Goal: Book appointment/travel/reservation

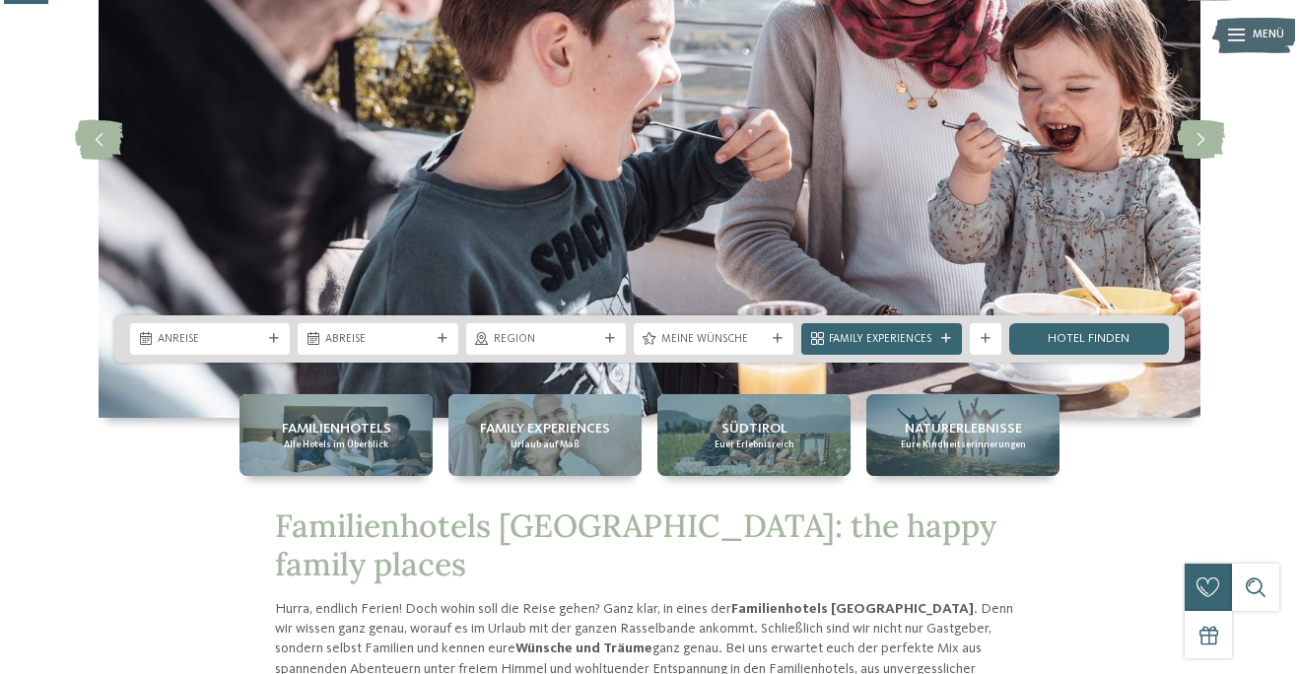
scroll to position [301, 0]
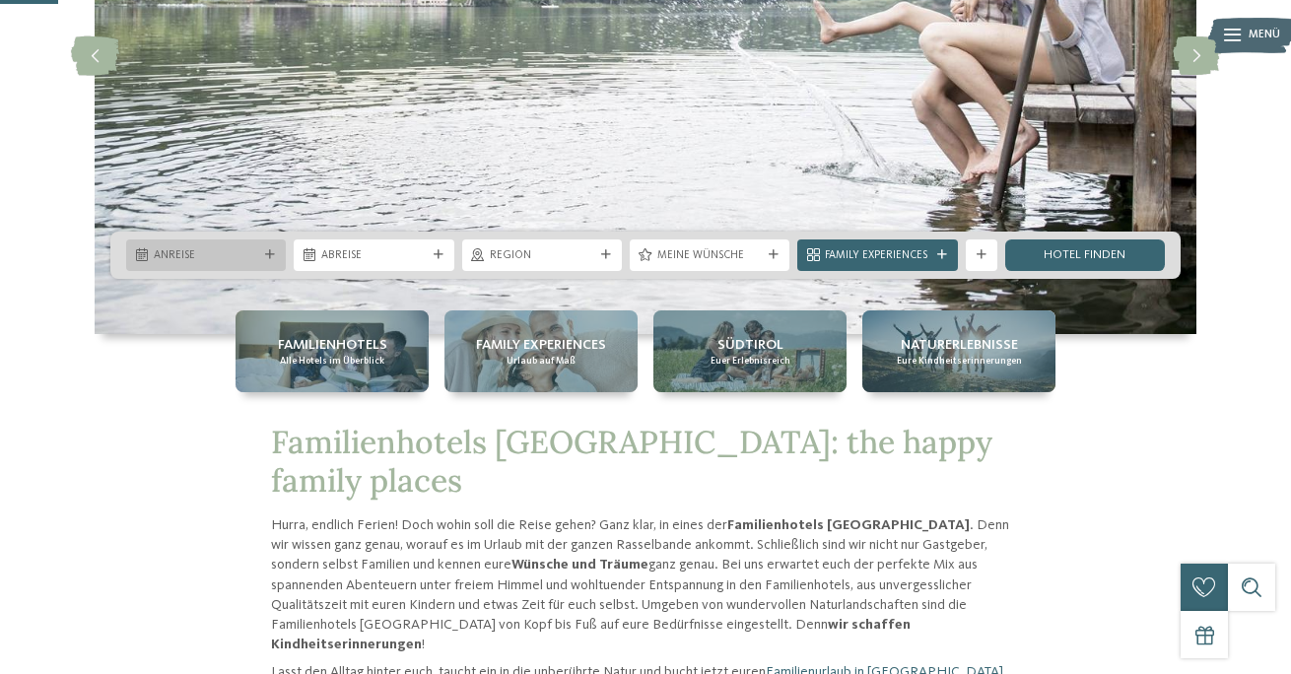
click at [215, 253] on span "Anreise" at bounding box center [206, 256] width 104 height 16
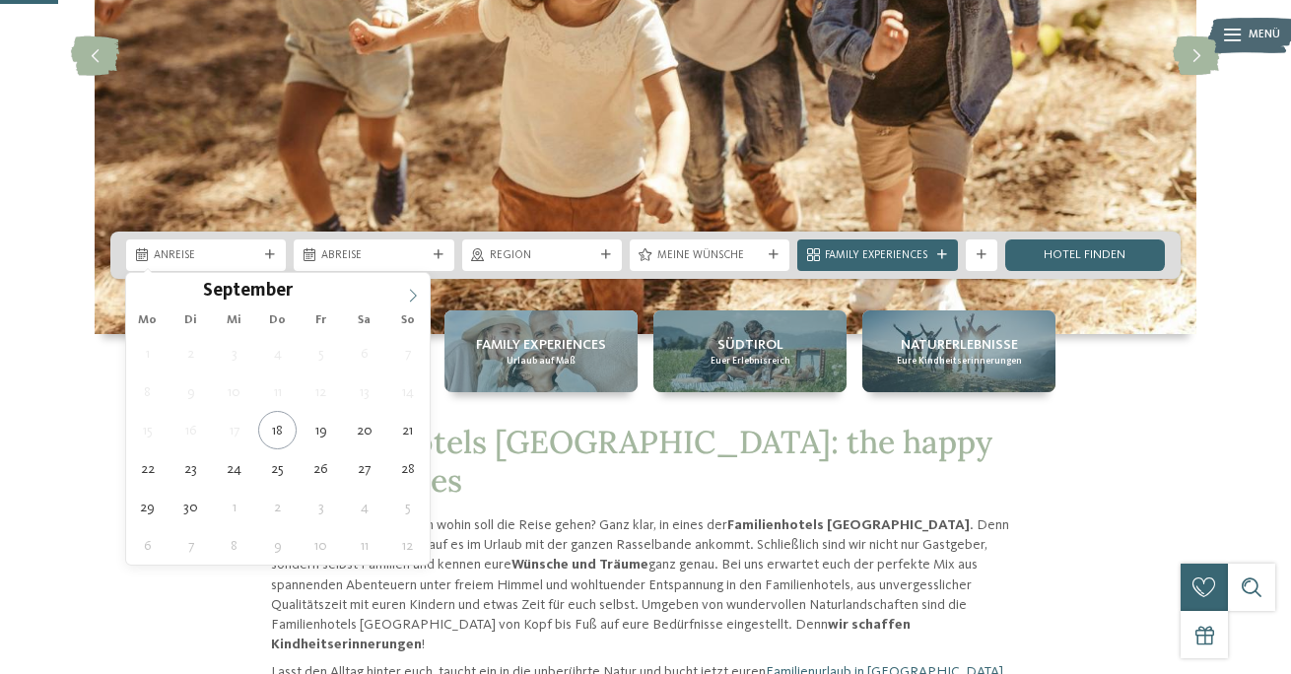
click at [415, 298] on icon at bounding box center [413, 296] width 14 height 14
type input "****"
click at [415, 298] on icon at bounding box center [413, 296] width 14 height 14
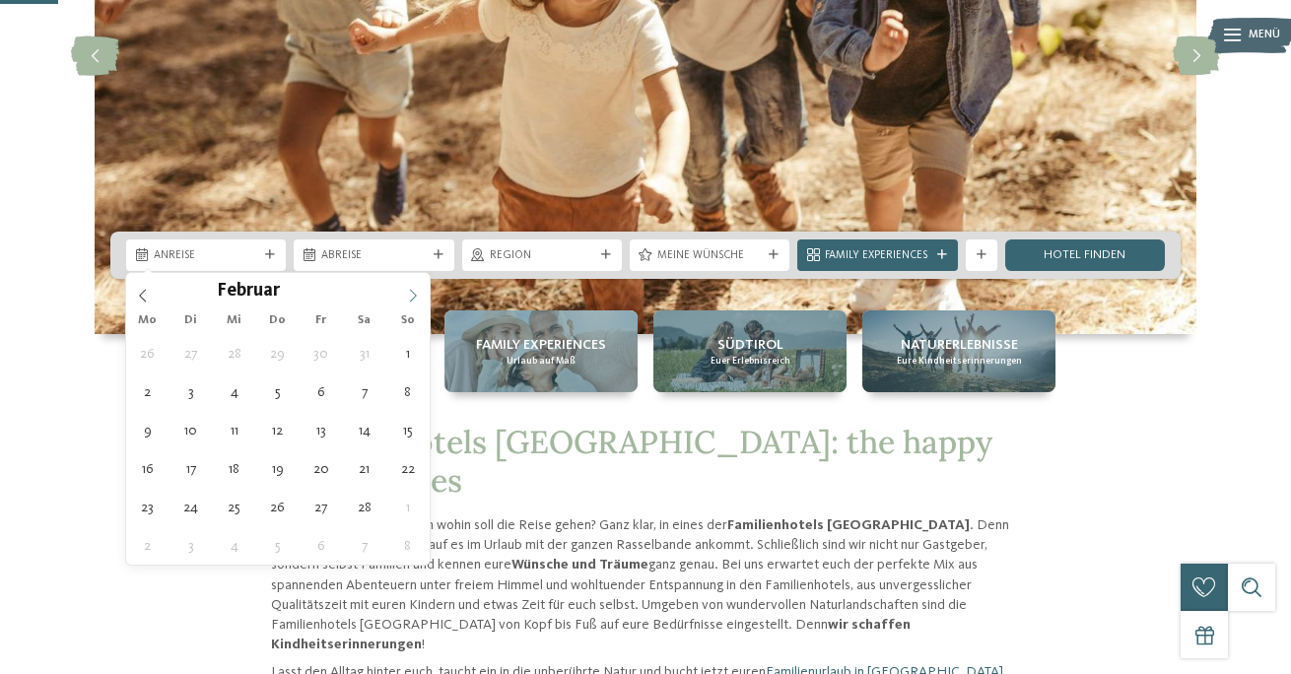
click at [415, 298] on icon at bounding box center [413, 296] width 14 height 14
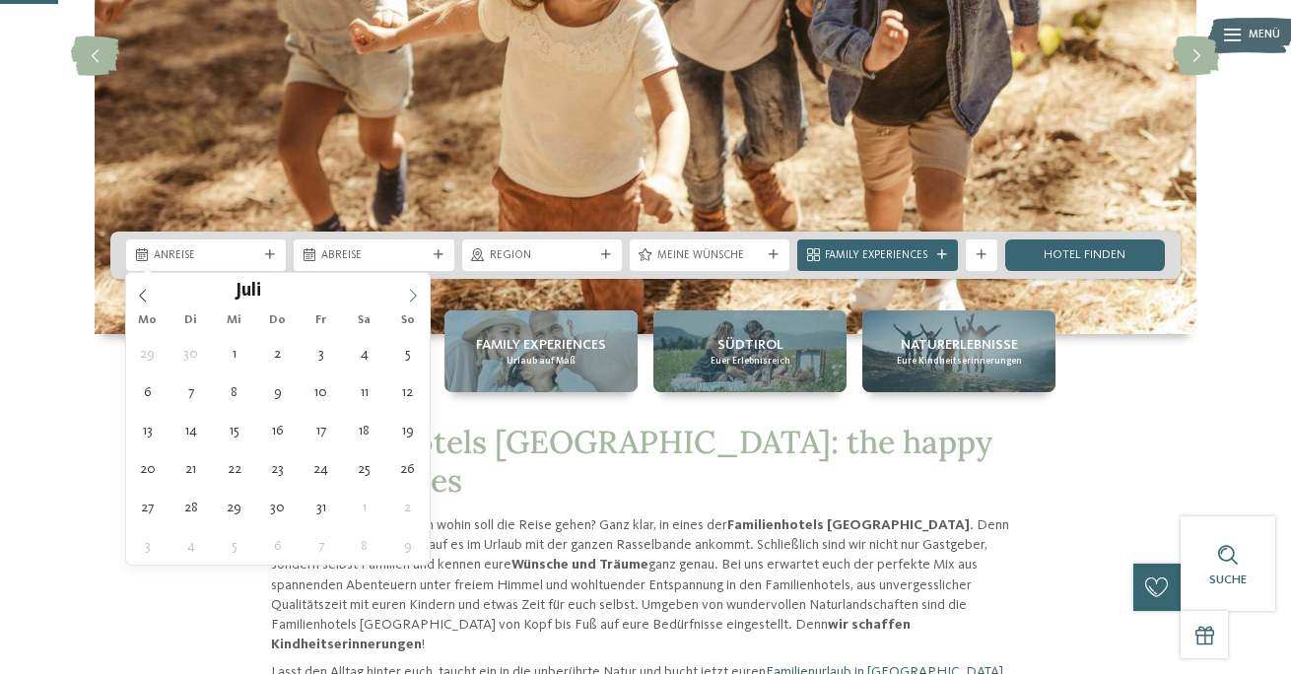
click at [415, 298] on icon at bounding box center [413, 296] width 14 height 14
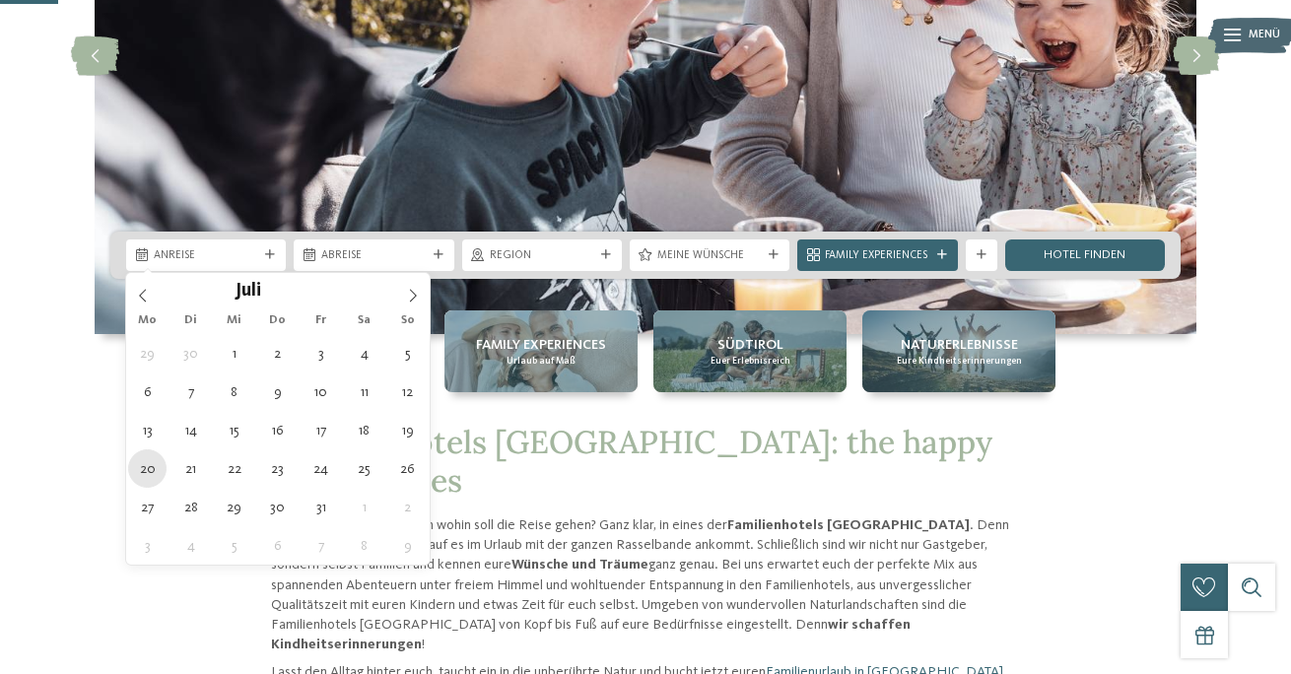
type div "20.07.2026"
type input "****"
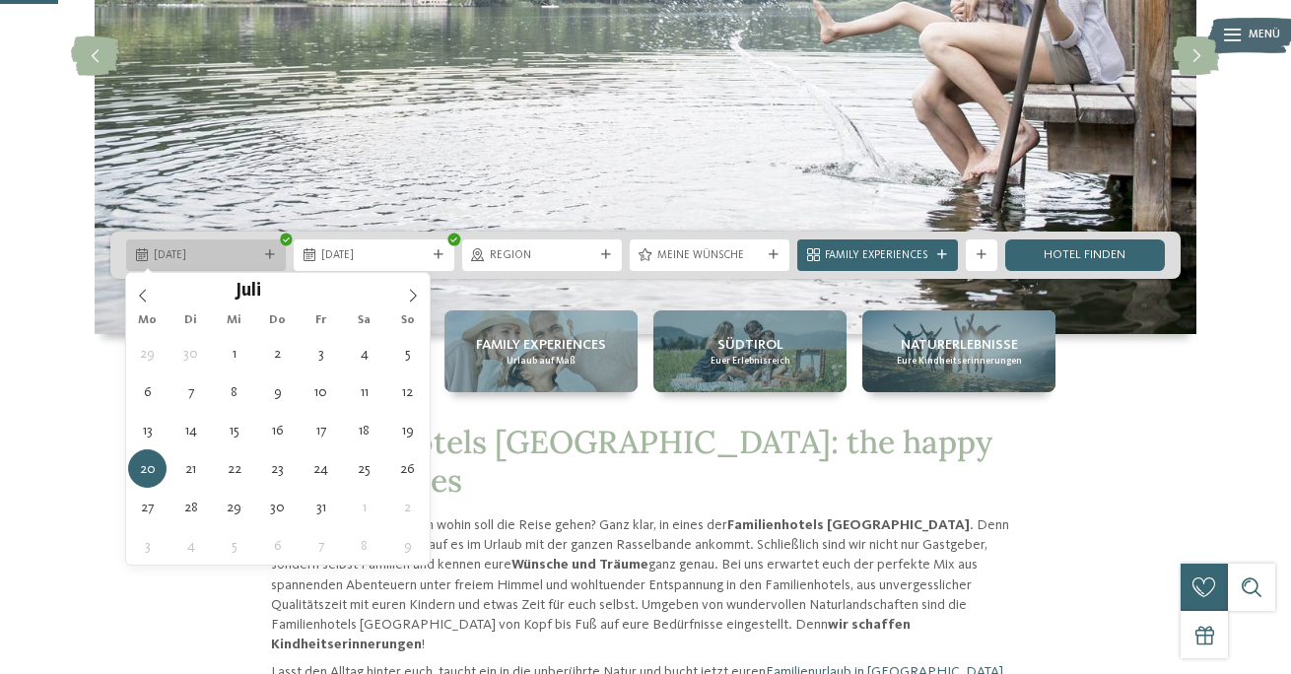
click at [234, 269] on div "20.07.2026" at bounding box center [206, 255] width 160 height 32
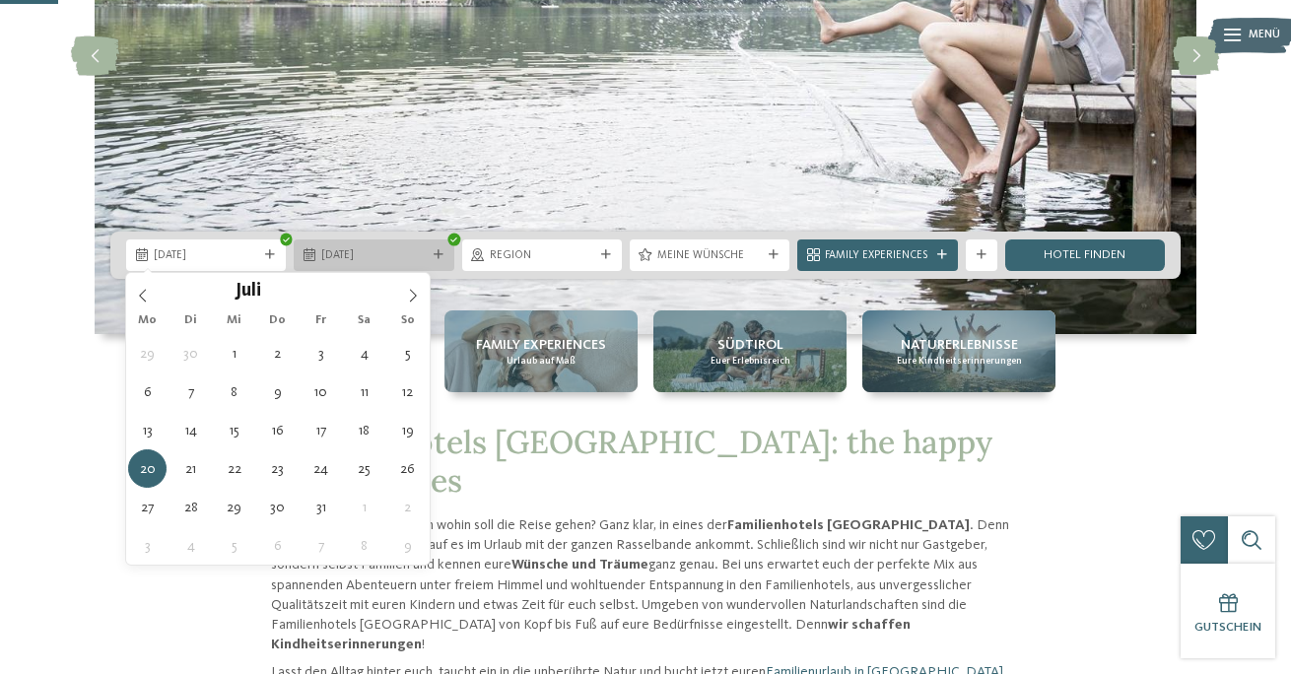
click at [356, 254] on span "20.07.2026" at bounding box center [373, 256] width 104 height 16
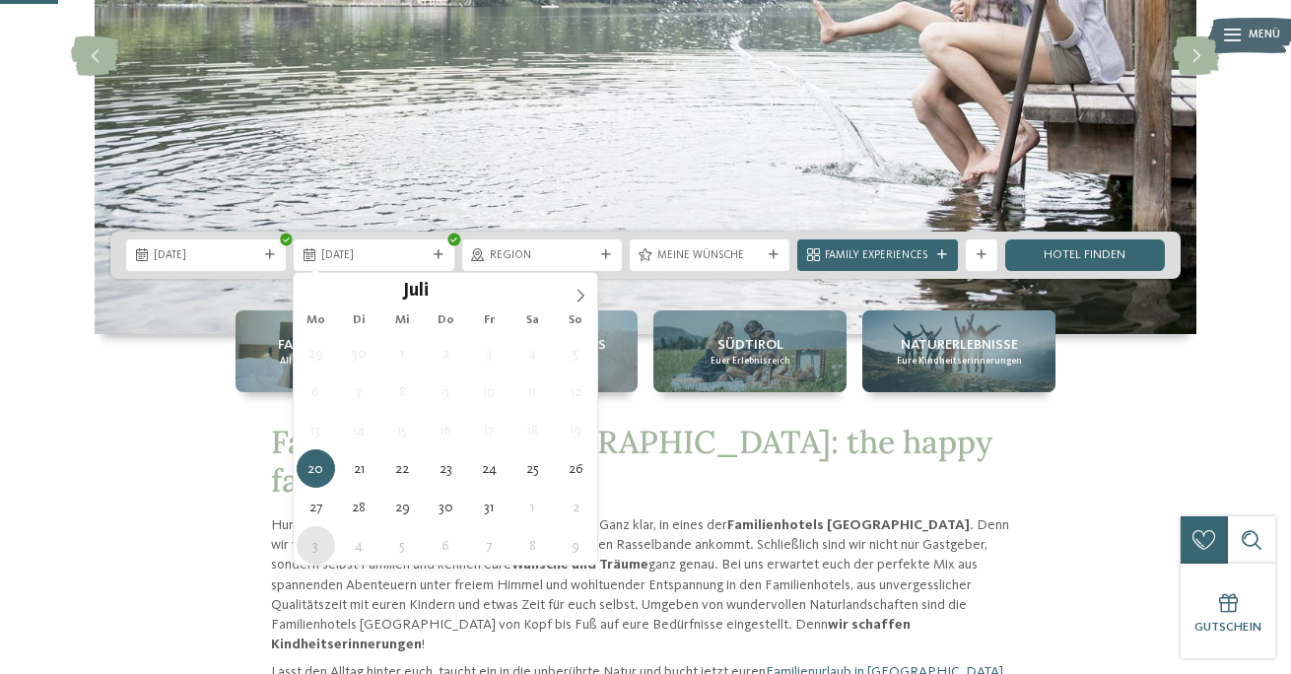
type div "03.08.2026"
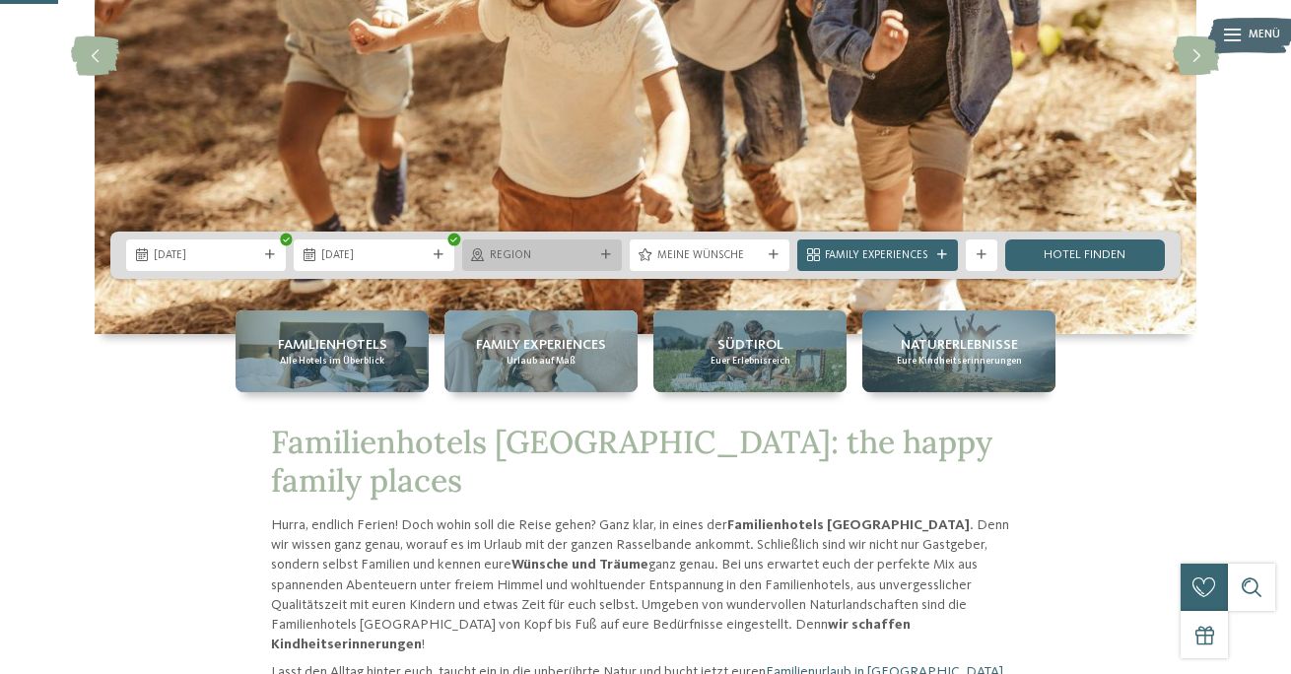
click at [549, 258] on span "Region" at bounding box center [542, 256] width 104 height 16
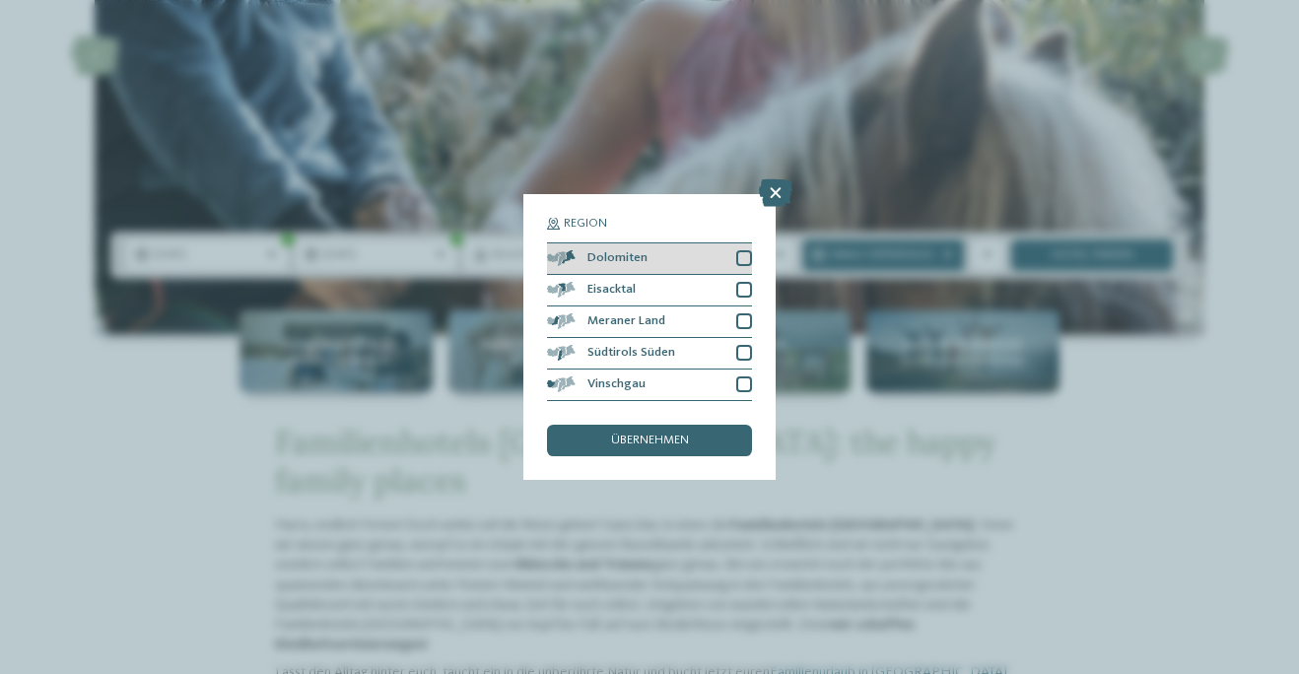
click at [750, 250] on div at bounding box center [744, 258] width 16 height 16
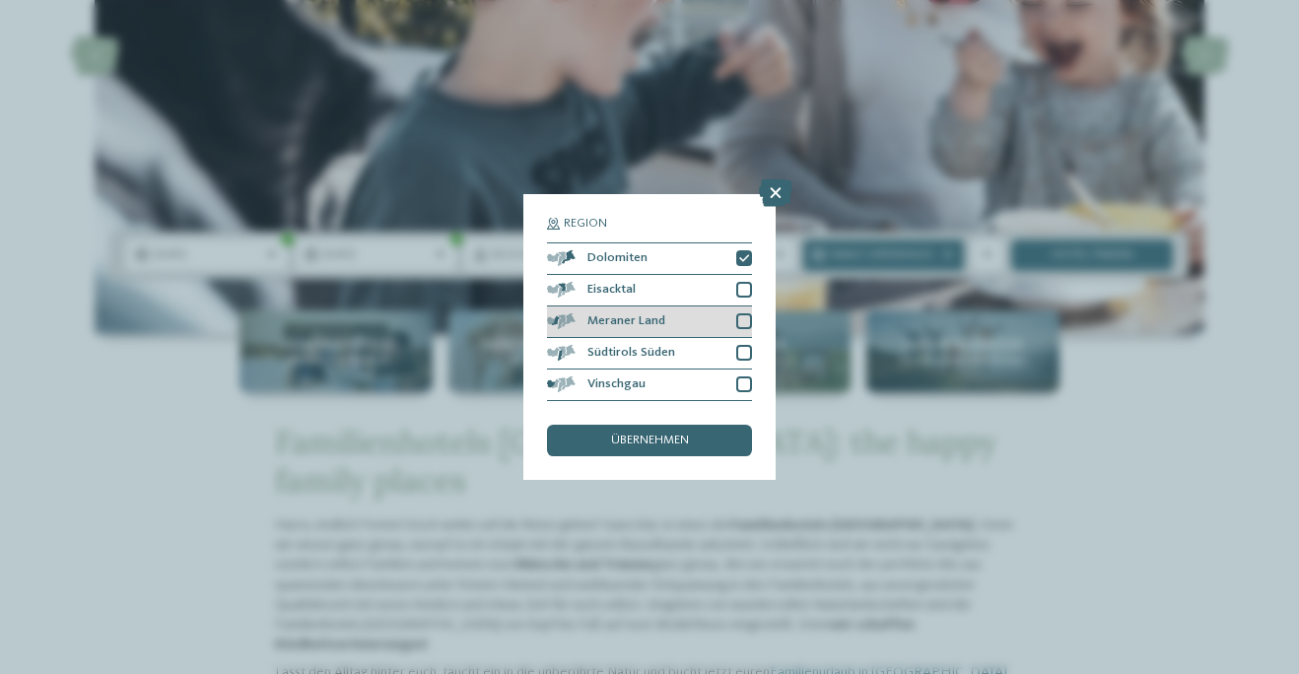
click at [743, 313] on div at bounding box center [744, 321] width 16 height 16
click at [650, 435] on span "übernehmen" at bounding box center [650, 441] width 78 height 13
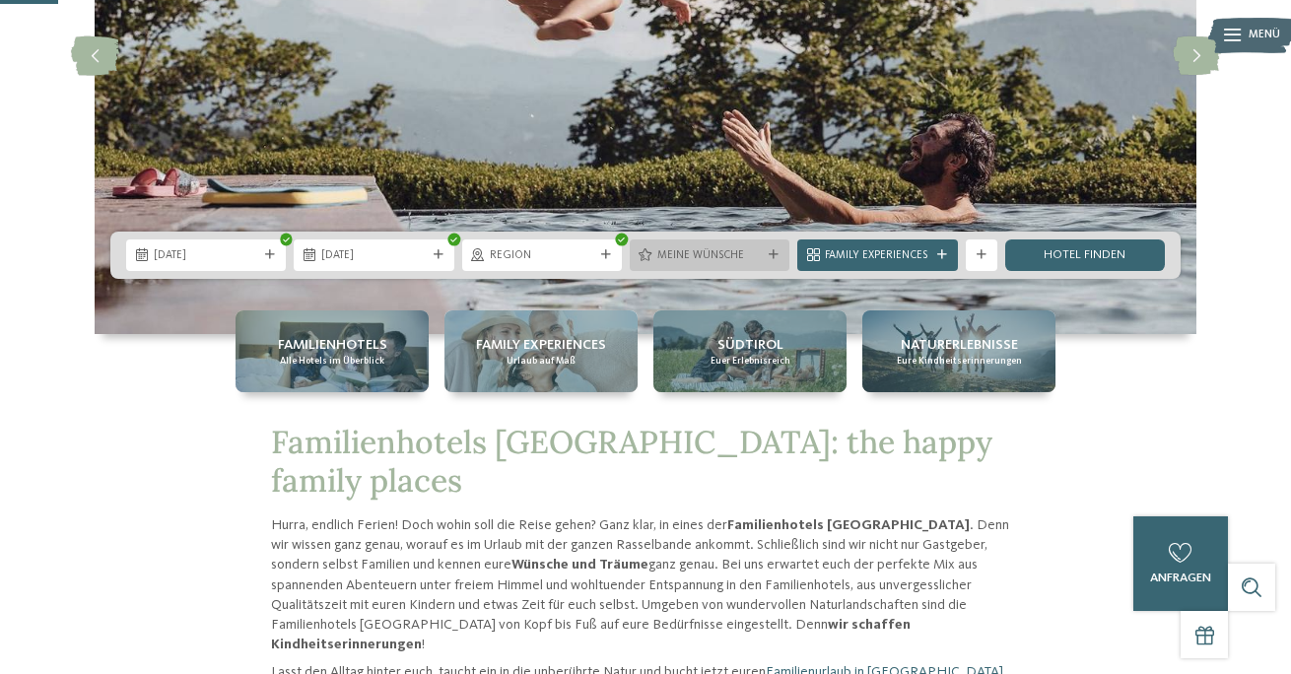
click at [771, 259] on icon at bounding box center [774, 255] width 10 height 10
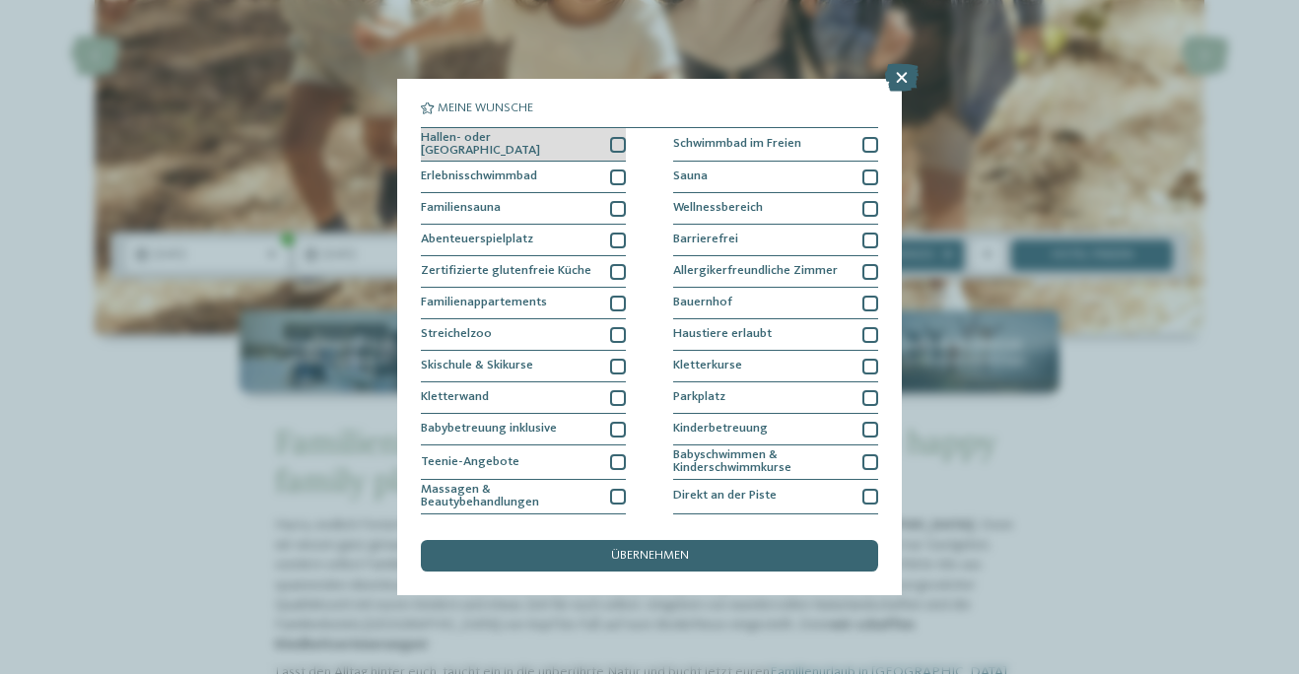
click at [616, 141] on div at bounding box center [618, 145] width 16 height 16
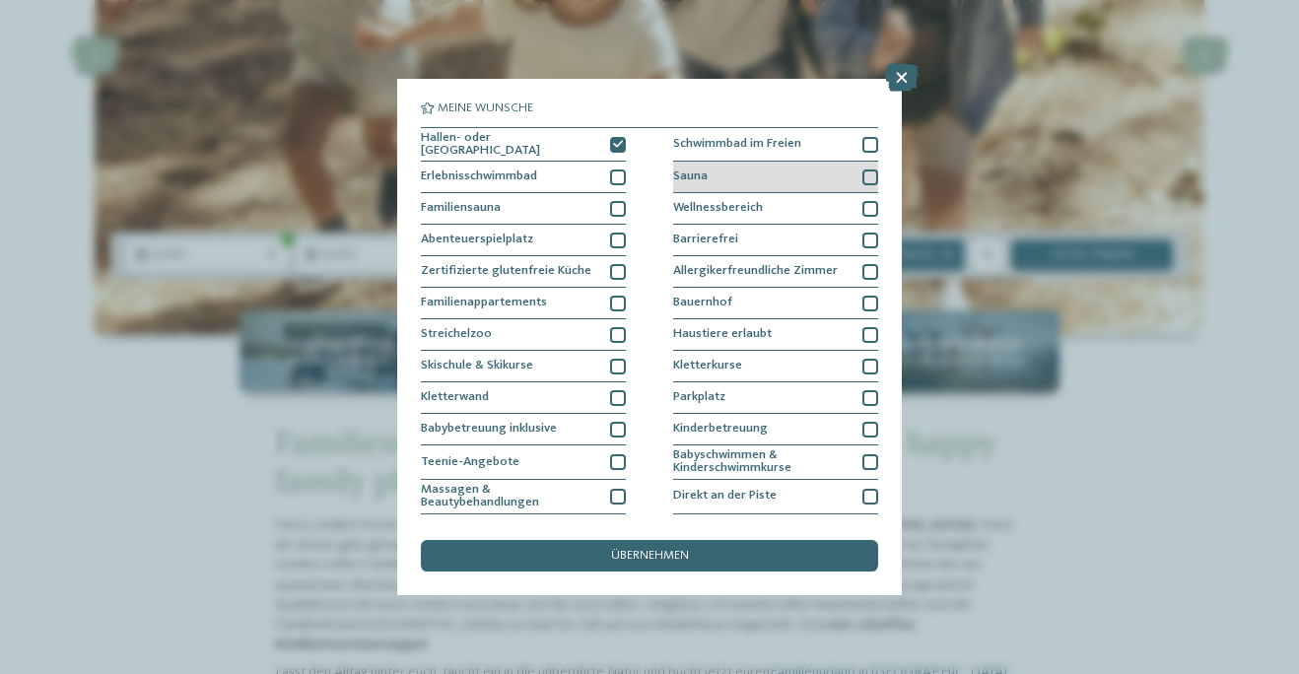
click at [871, 175] on div at bounding box center [870, 177] width 16 height 16
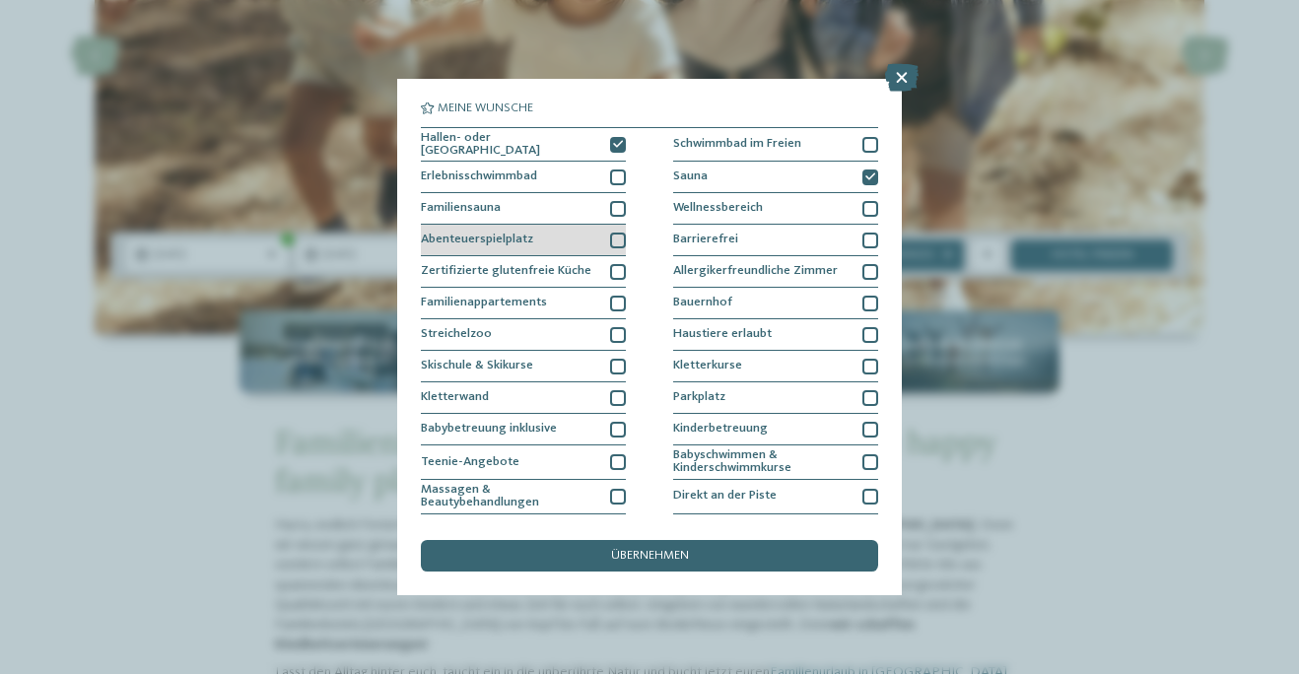
click at [618, 238] on div at bounding box center [618, 241] width 16 height 16
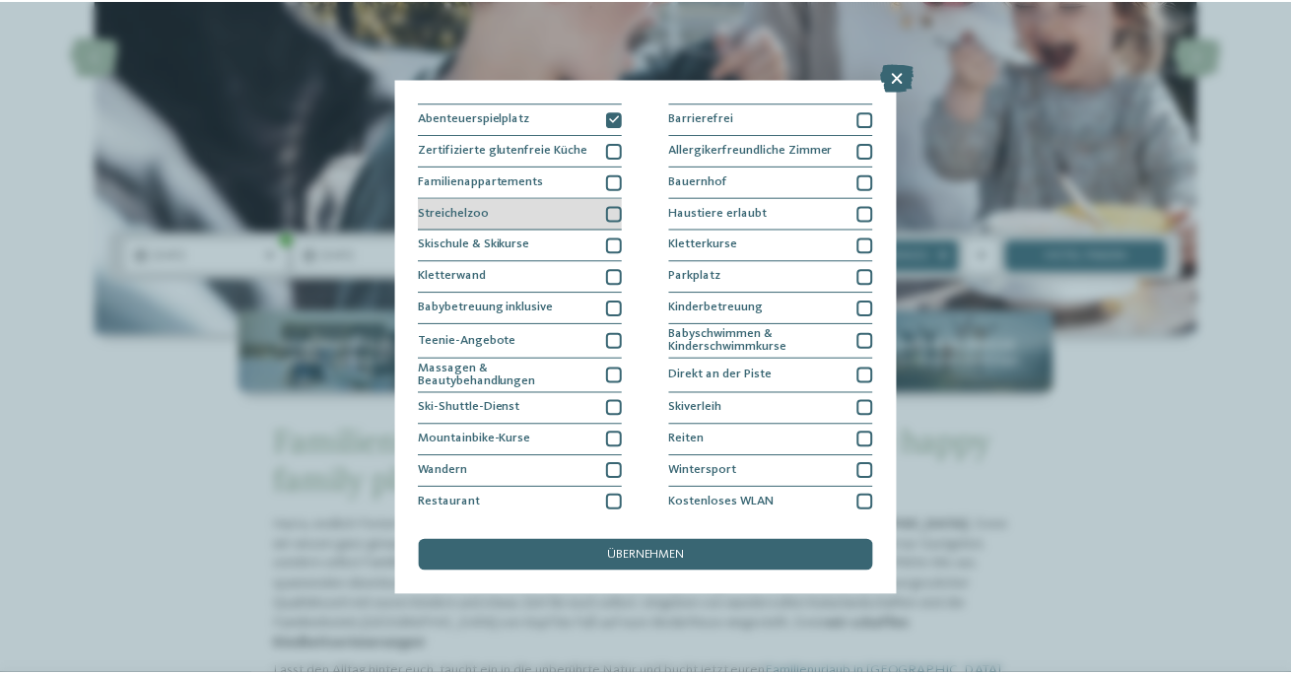
scroll to position [134, 0]
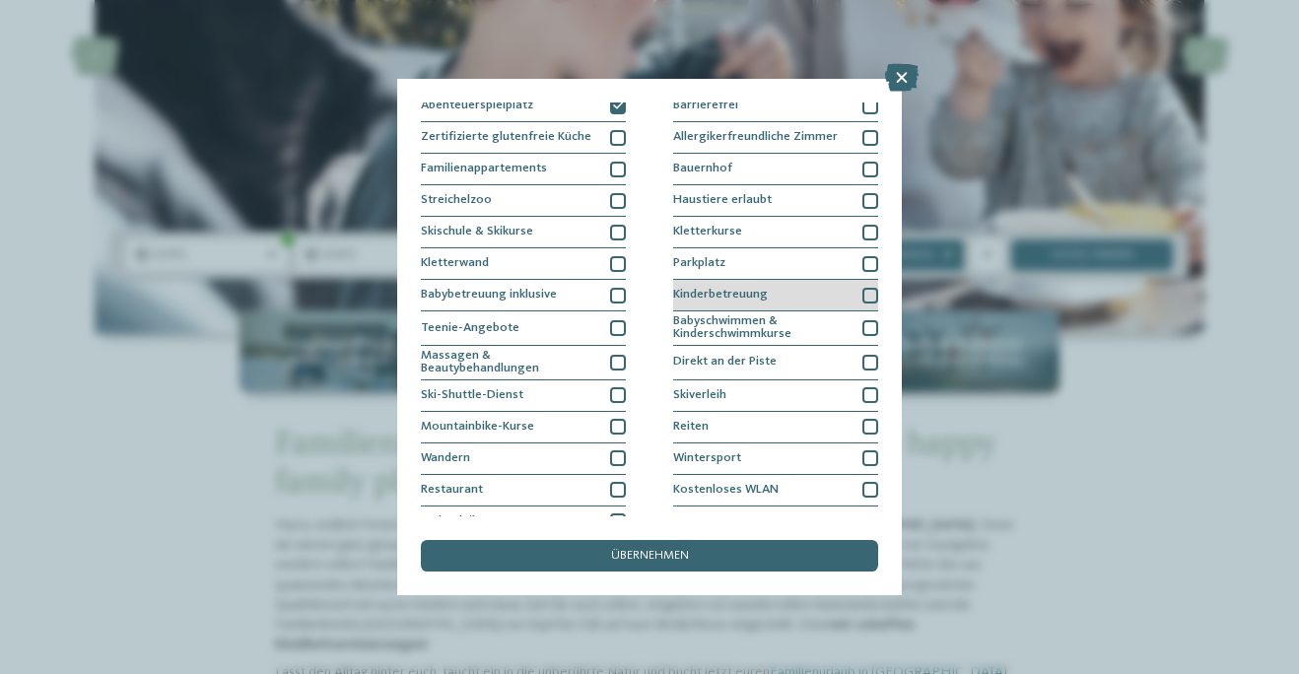
click at [870, 291] on div at bounding box center [870, 296] width 16 height 16
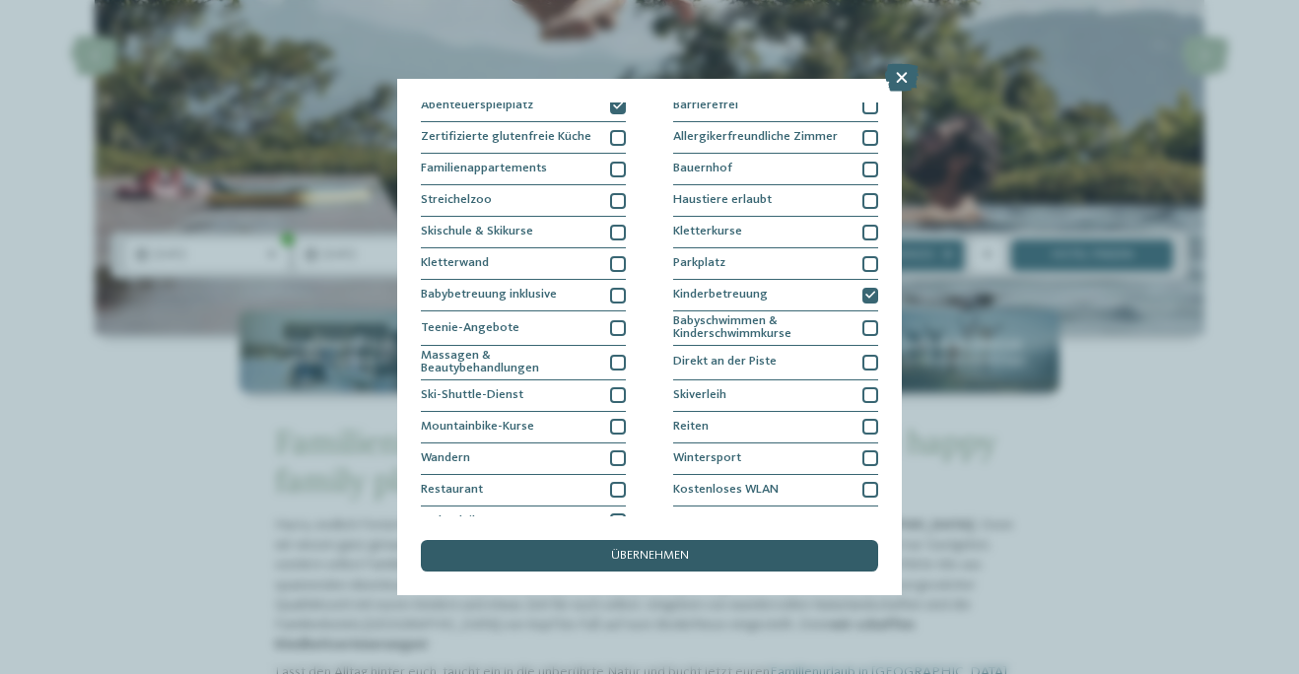
click at [649, 550] on span "übernehmen" at bounding box center [650, 556] width 78 height 13
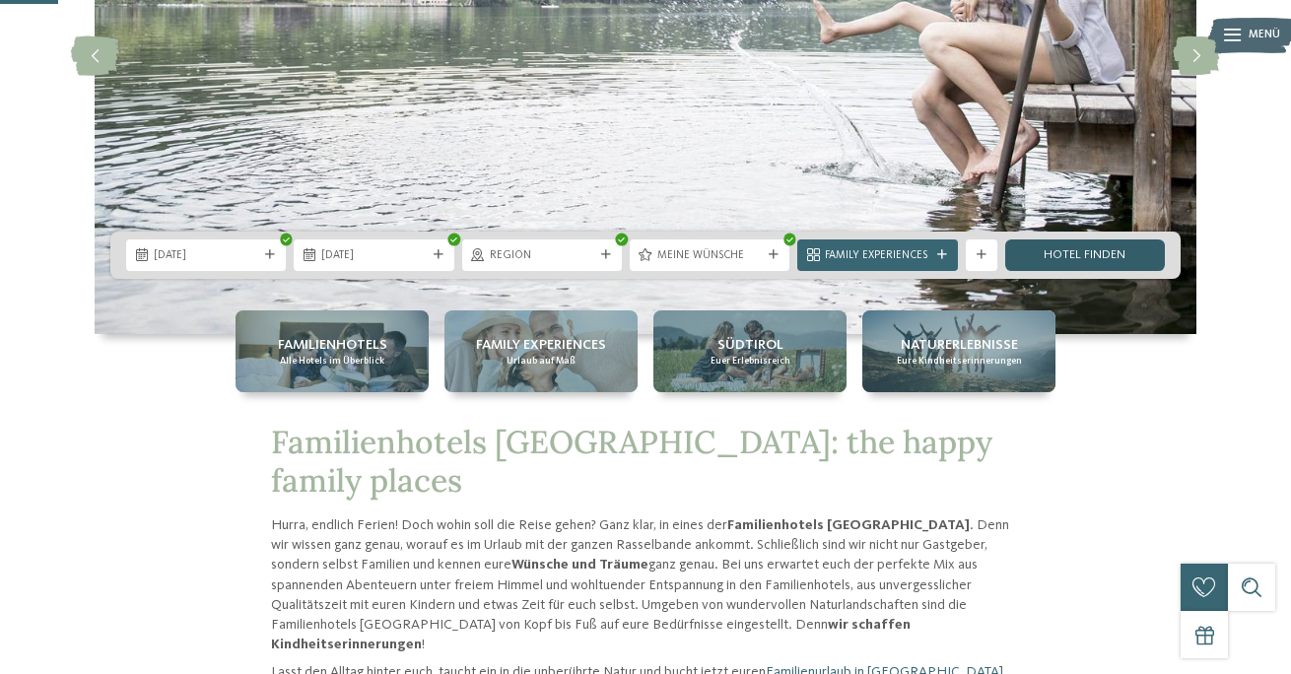
click at [1099, 249] on link "Hotel finden" at bounding box center [1085, 255] width 160 height 32
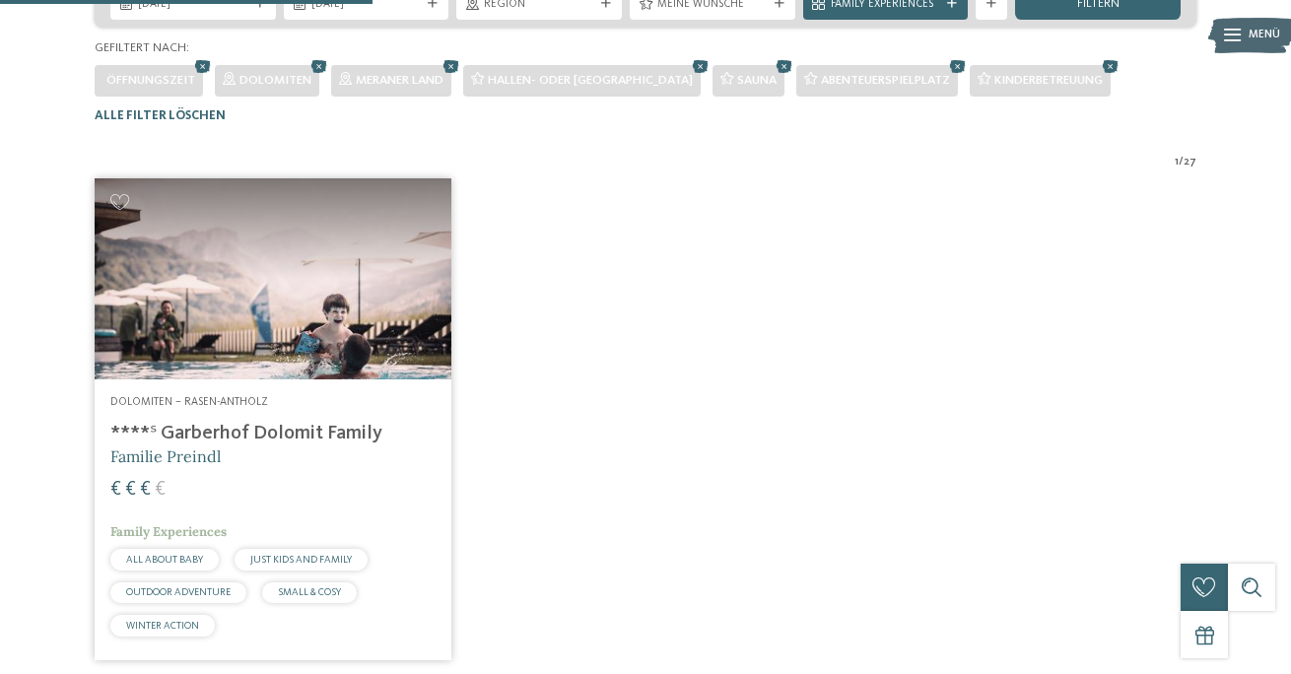
scroll to position [424, 0]
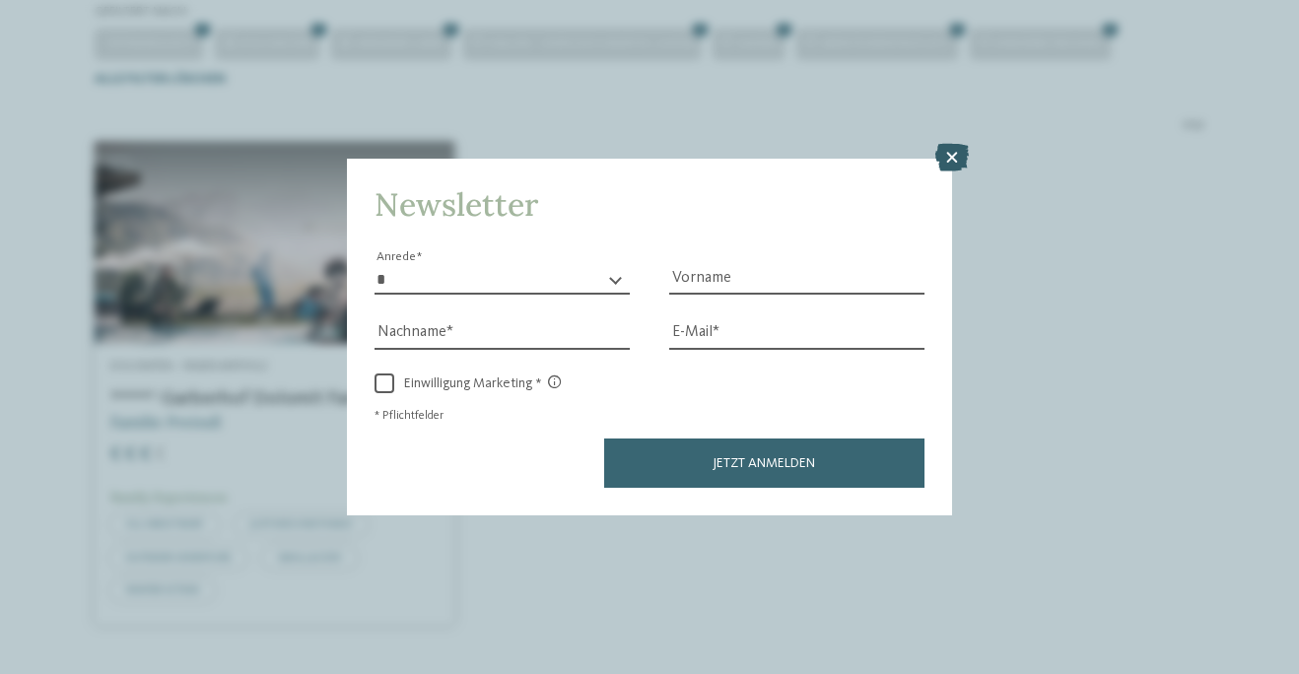
click at [950, 144] on icon at bounding box center [952, 158] width 34 height 28
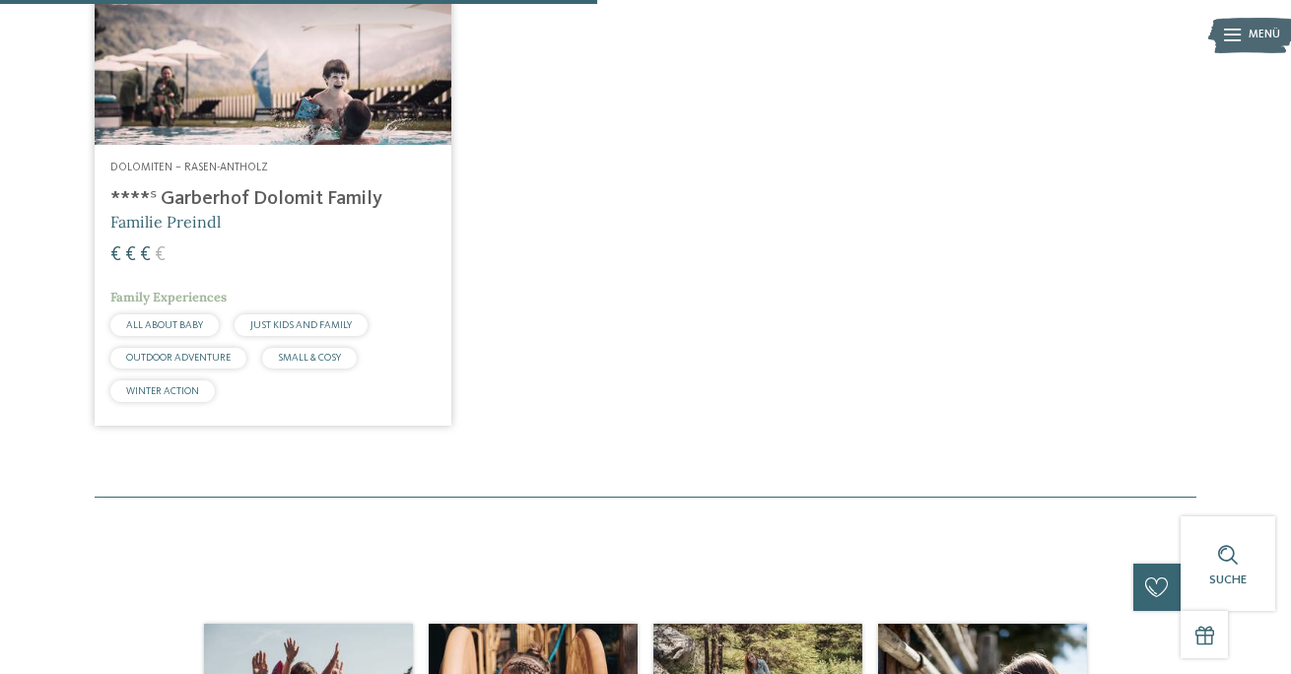
scroll to position [624, 0]
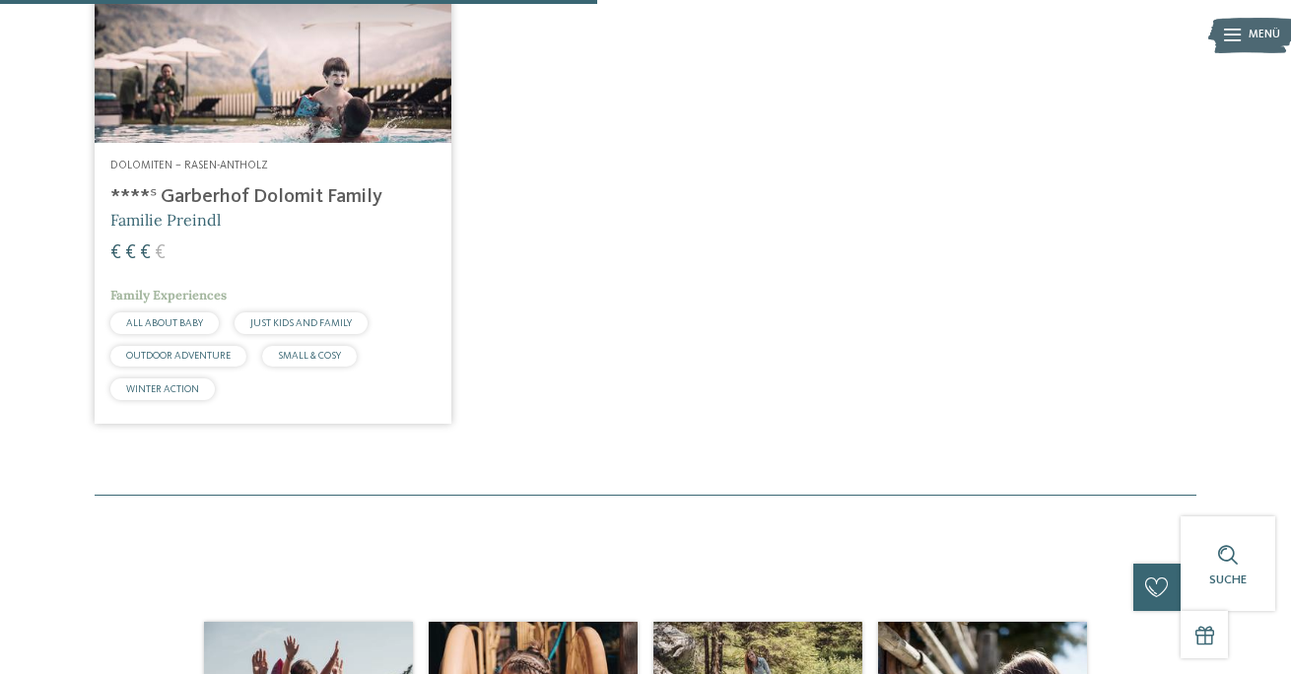
click at [283, 209] on h4 "****ˢ Garberhof Dolomit Family" at bounding box center [272, 197] width 325 height 24
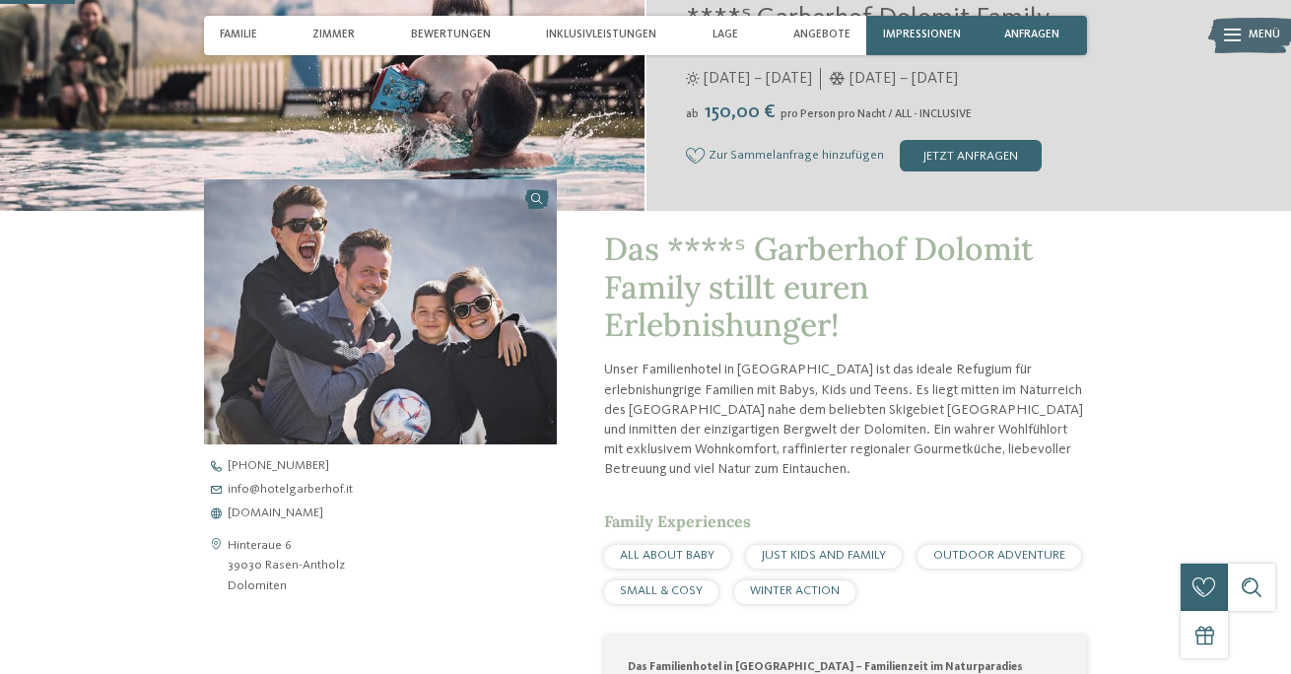
scroll to position [399, 0]
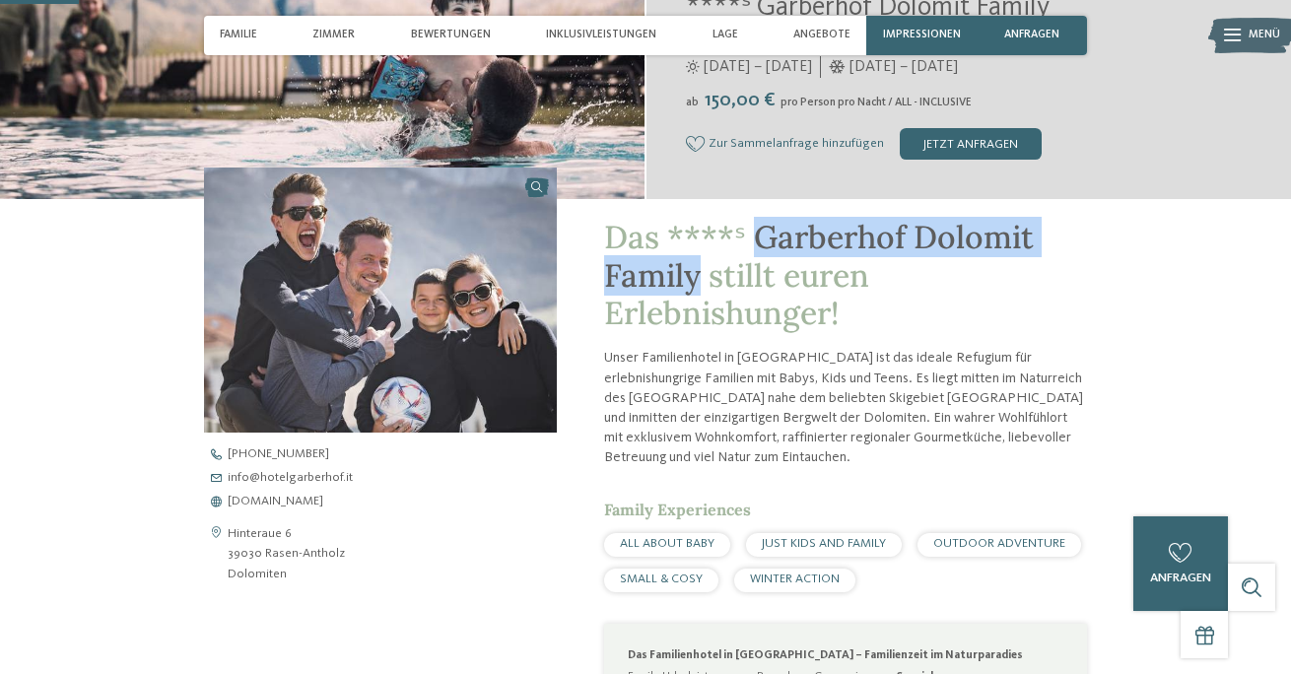
drag, startPoint x: 753, startPoint y: 234, endPoint x: 703, endPoint y: 275, distance: 65.1
click at [703, 275] on span "Das ****ˢ Garberhof Dolomit Family stillt euren Erlebnishunger!" at bounding box center [819, 275] width 430 height 116
copy span "Garberhof Dolomit Family"
